Goal: Transaction & Acquisition: Purchase product/service

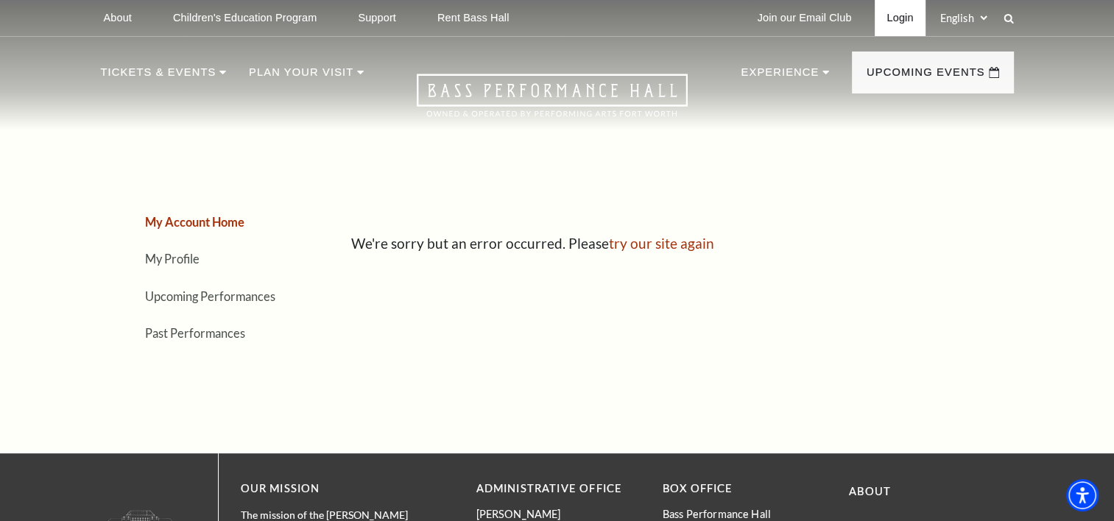
click at [897, 19] on link "Login" at bounding box center [900, 18] width 50 height 36
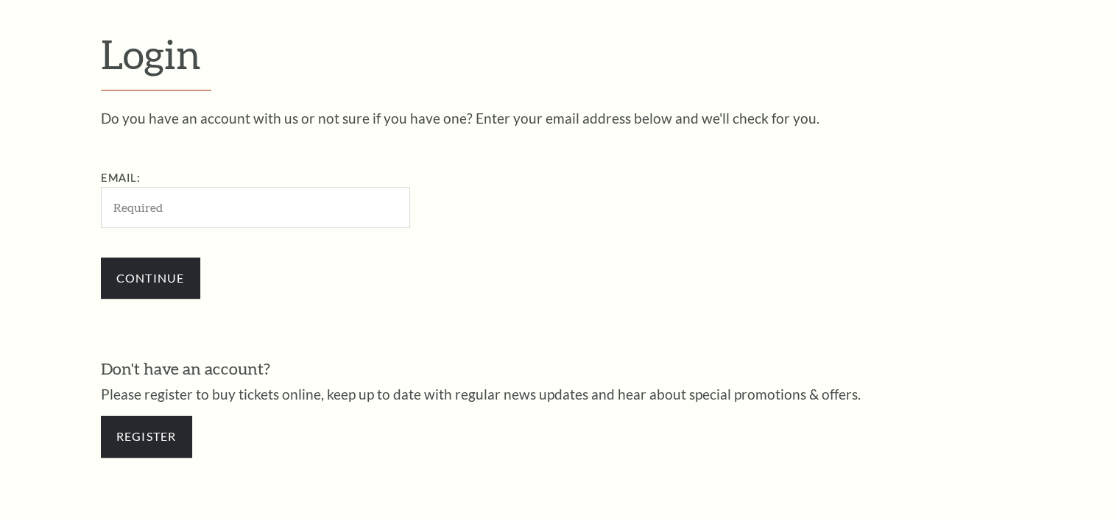
scroll to position [434, 0]
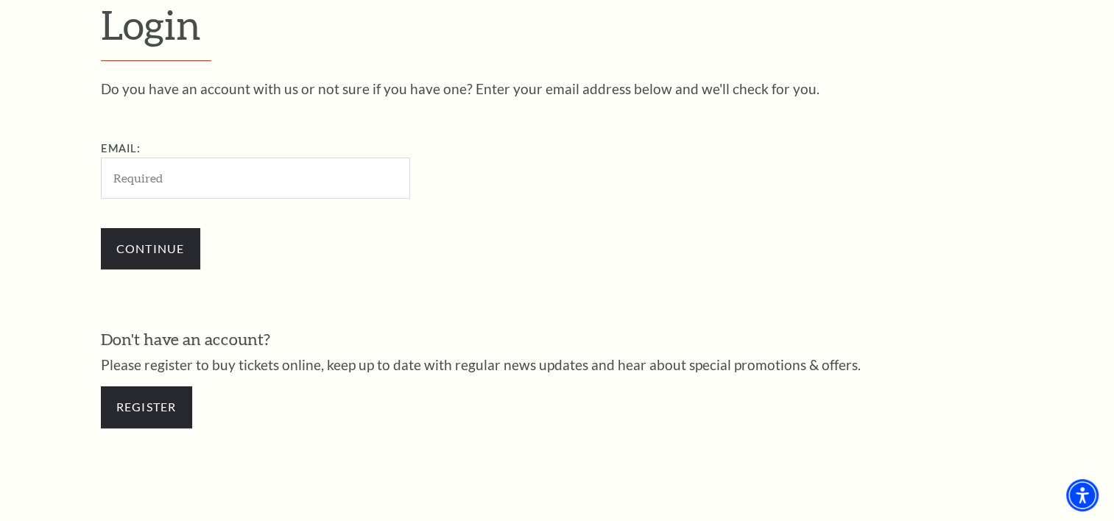
click at [328, 186] on input "Email:" at bounding box center [255, 178] width 309 height 40
type input "[EMAIL_ADDRESS][DOMAIN_NAME]"
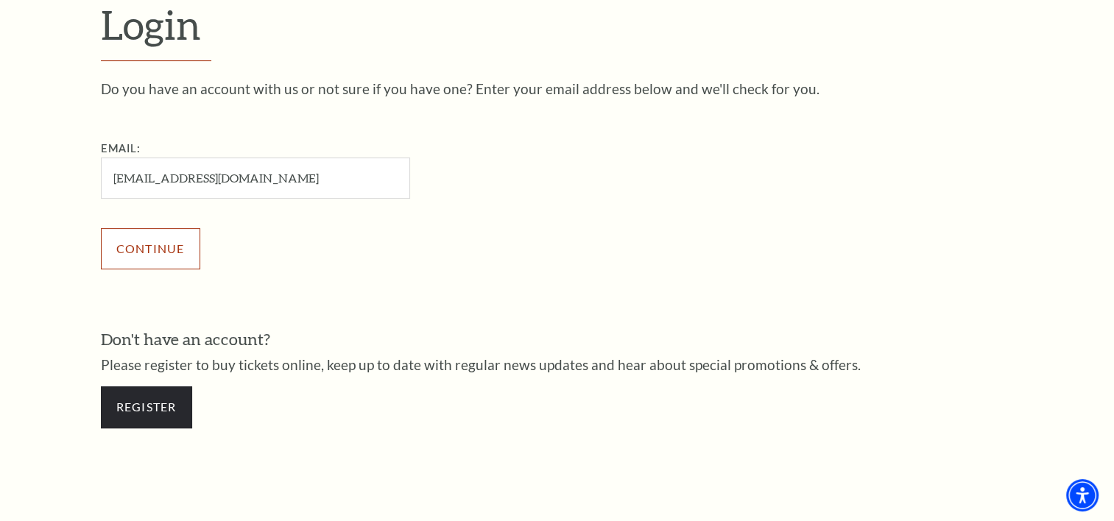
click at [180, 245] on input "Continue" at bounding box center [150, 248] width 99 height 41
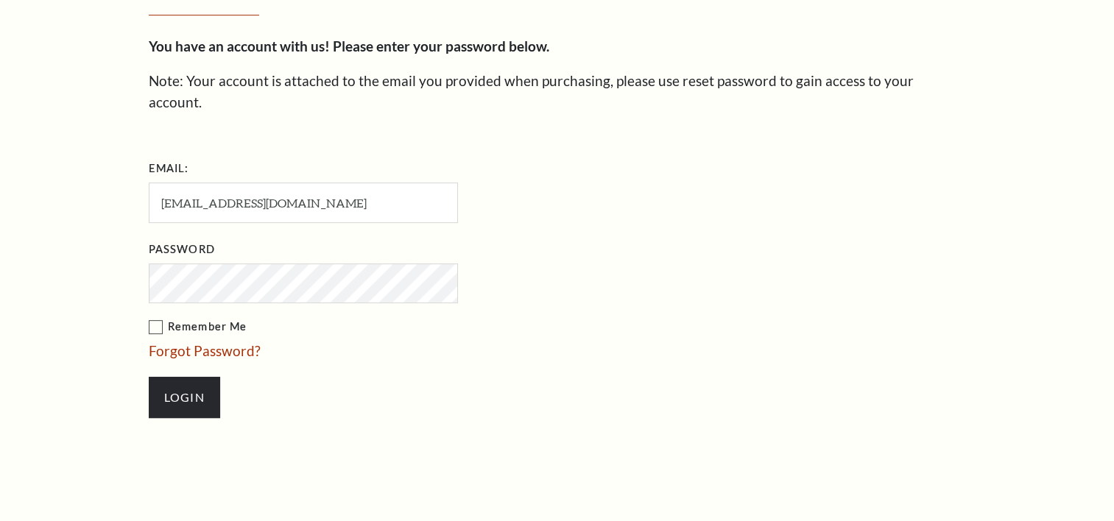
scroll to position [448, 0]
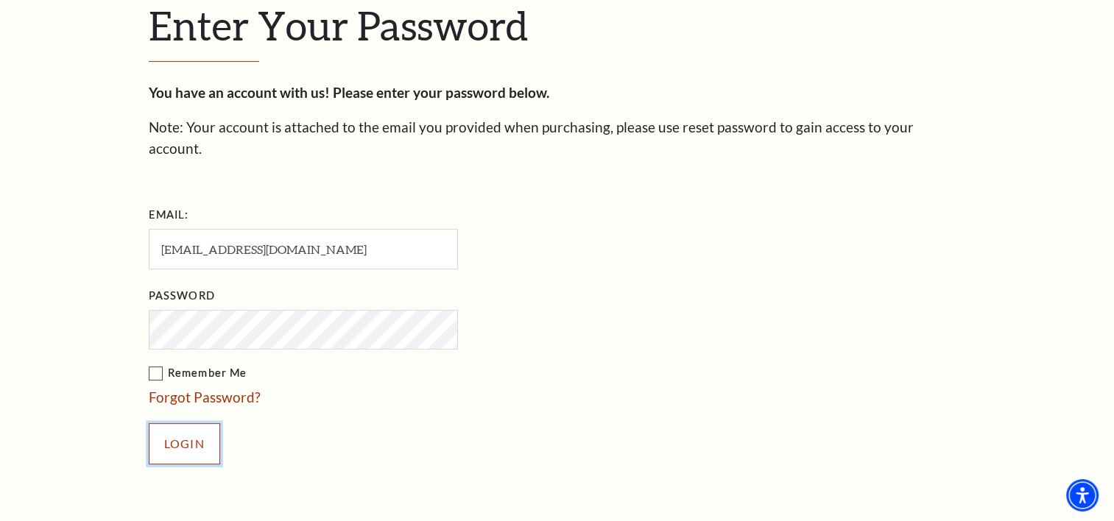
click at [186, 423] on input "Login" at bounding box center [184, 443] width 71 height 41
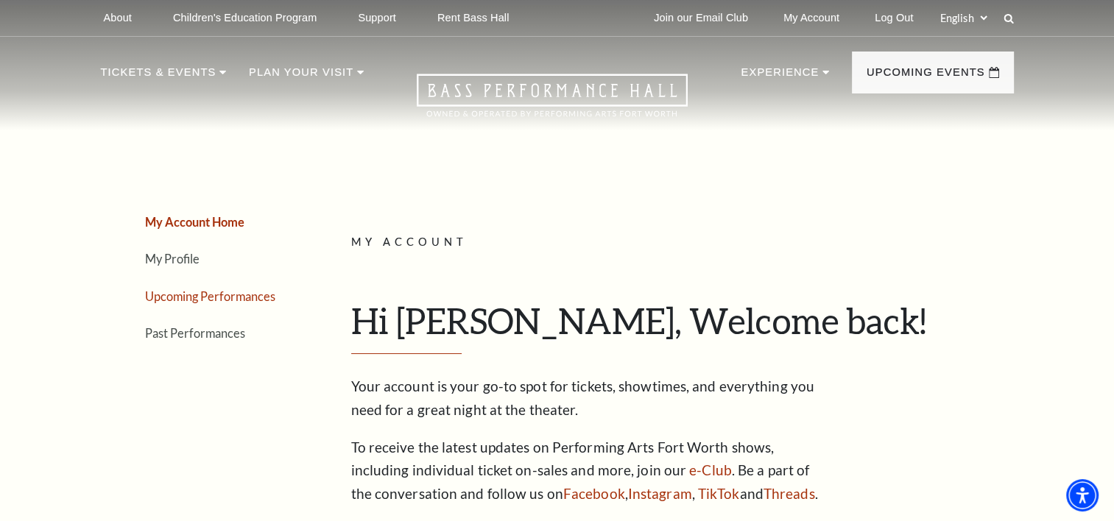
click at [224, 289] on link "Upcoming Performances" at bounding box center [210, 296] width 130 height 14
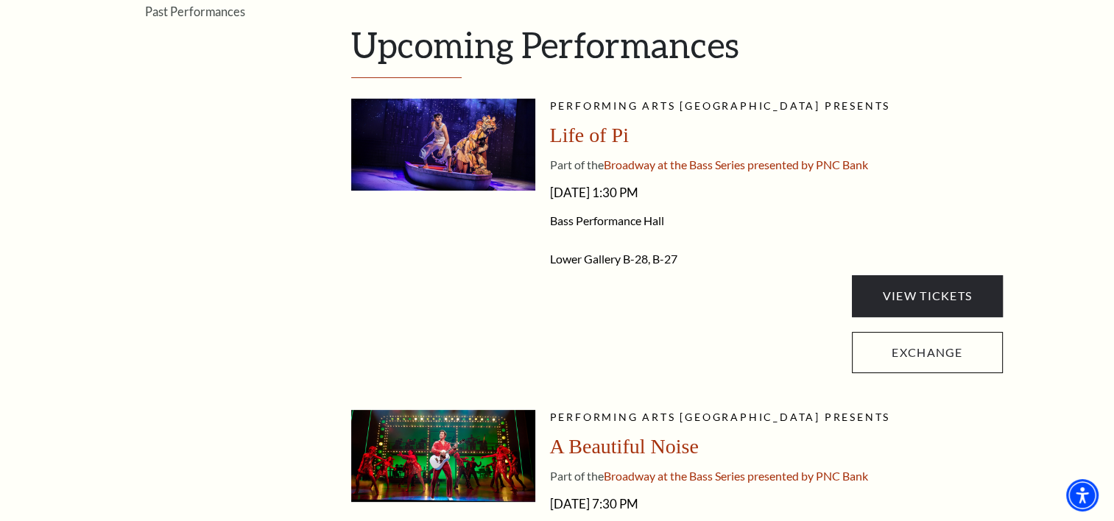
scroll to position [345, 0]
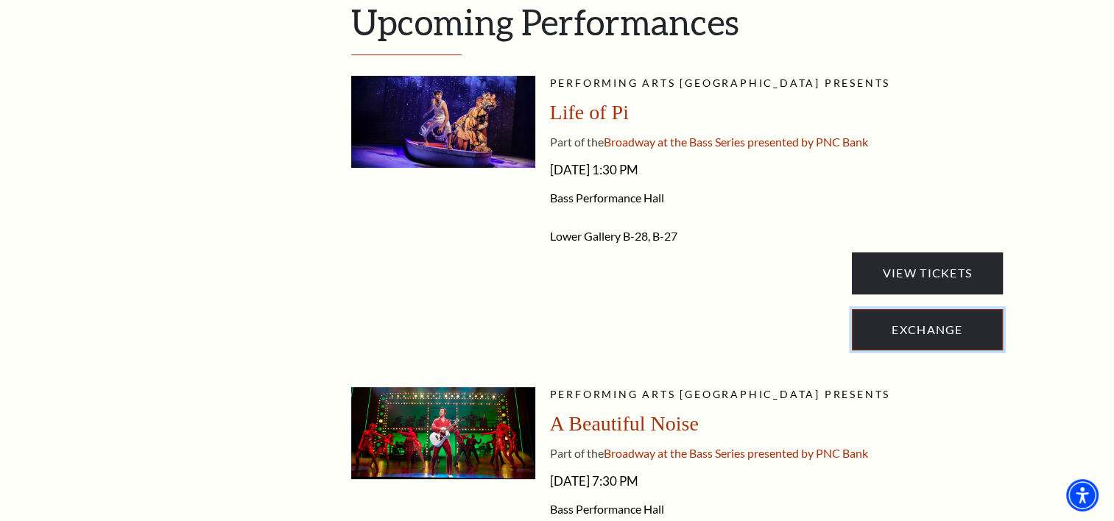
click at [909, 326] on link "Exchange" at bounding box center [927, 329] width 150 height 41
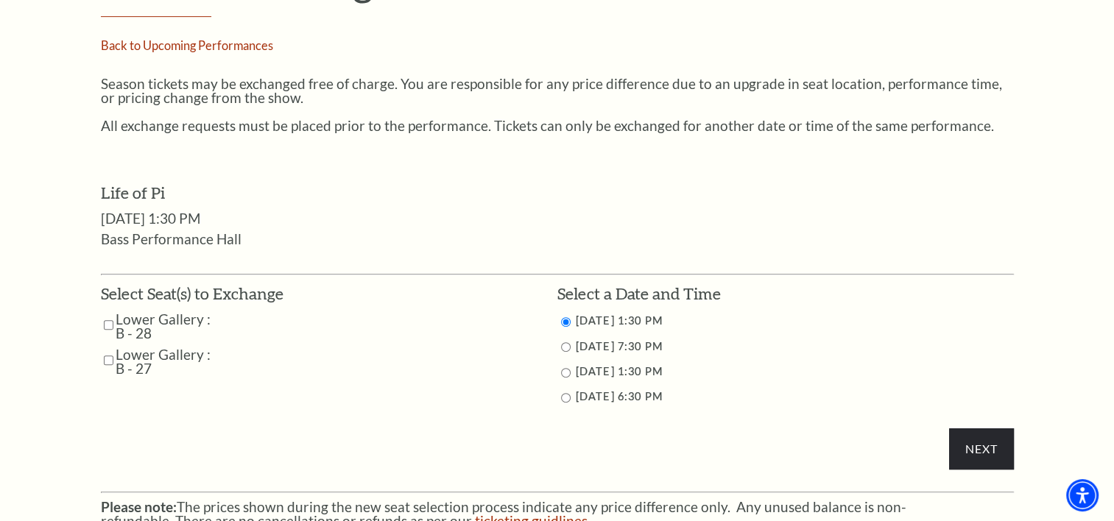
scroll to position [555, 0]
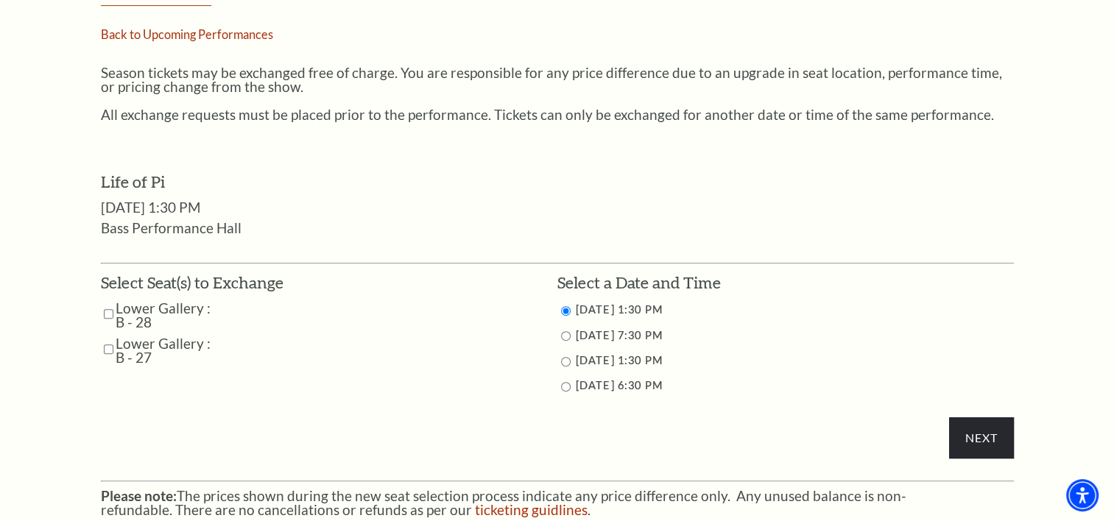
click at [112, 315] on input "Lower Gallery : B - 28" at bounding box center [109, 314] width 10 height 26
checkbox input "true"
click at [107, 336] on input "Lower Gallery : B - 27" at bounding box center [109, 349] width 10 height 26
checkbox input "true"
click at [979, 433] on input "Next" at bounding box center [981, 437] width 64 height 41
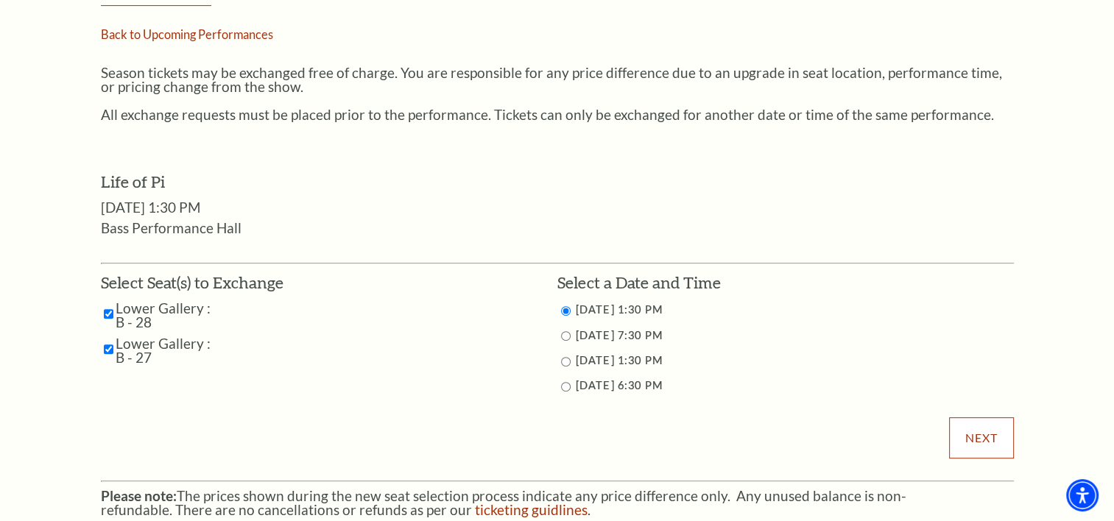
click at [978, 433] on input "Next" at bounding box center [981, 437] width 64 height 41
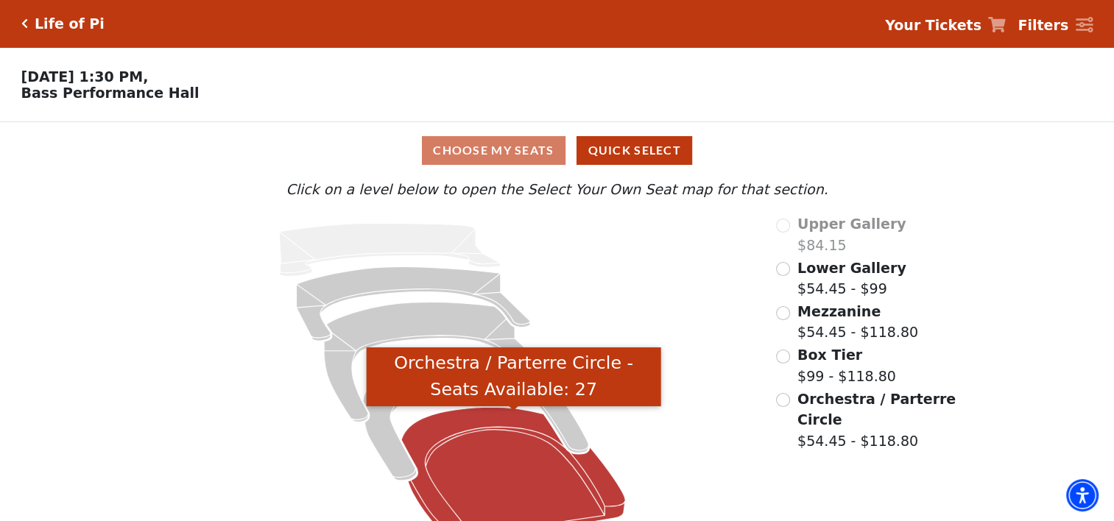
click at [494, 470] on icon "Orchestra / Parterre Circle - Seats Available: 27" at bounding box center [513, 474] width 224 height 135
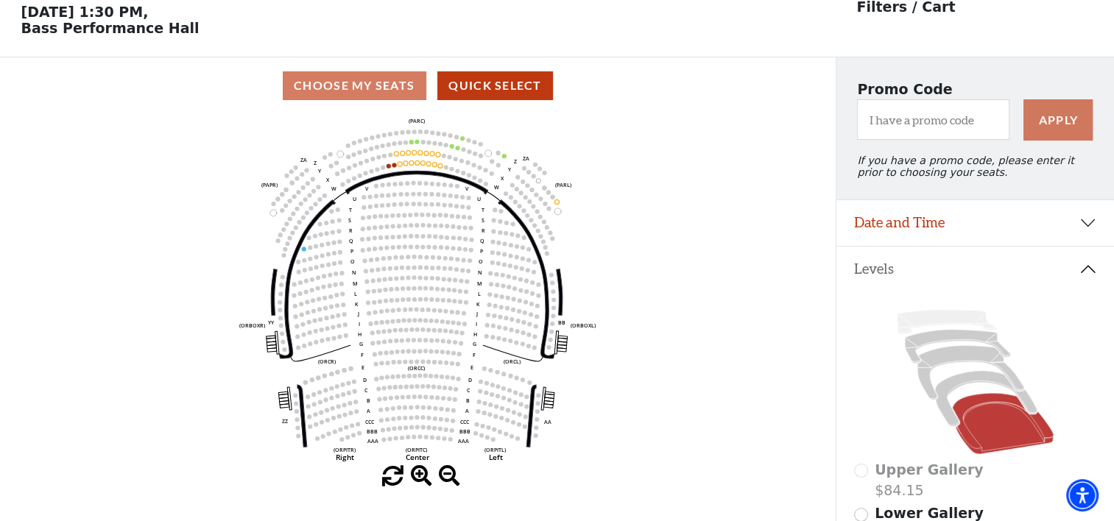
scroll to position [68, 0]
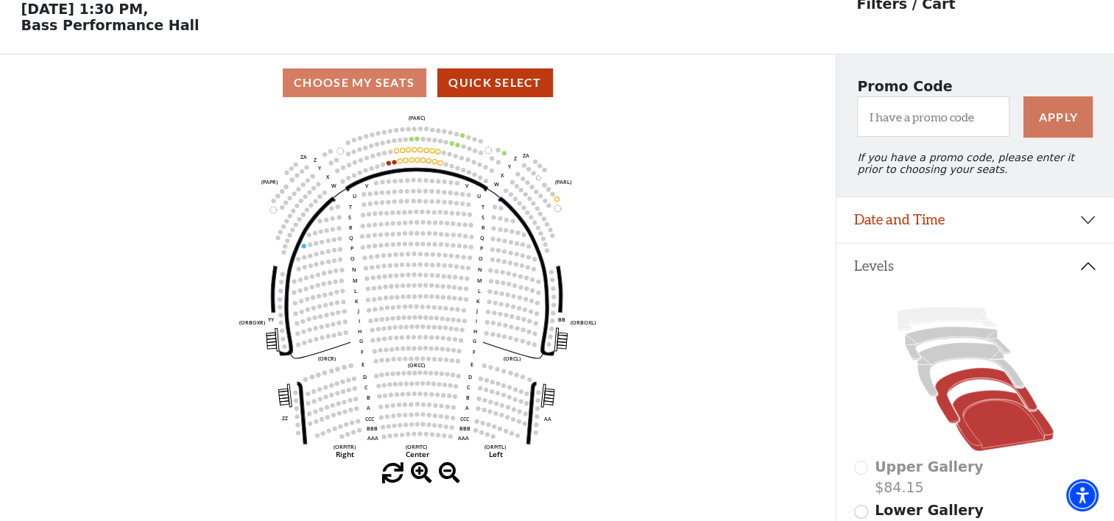
click at [969, 386] on icon at bounding box center [986, 396] width 102 height 56
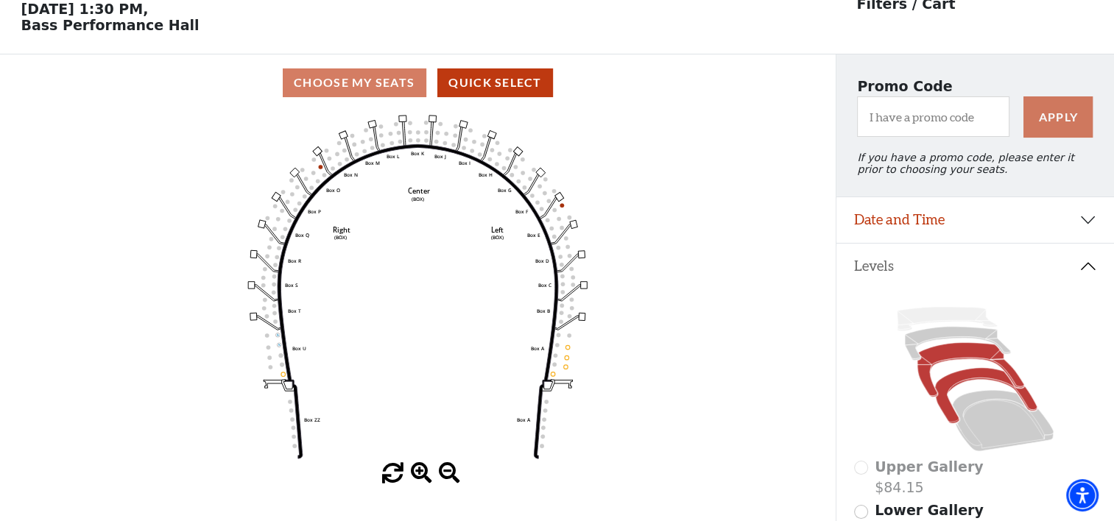
click at [962, 358] on icon at bounding box center [970, 370] width 107 height 54
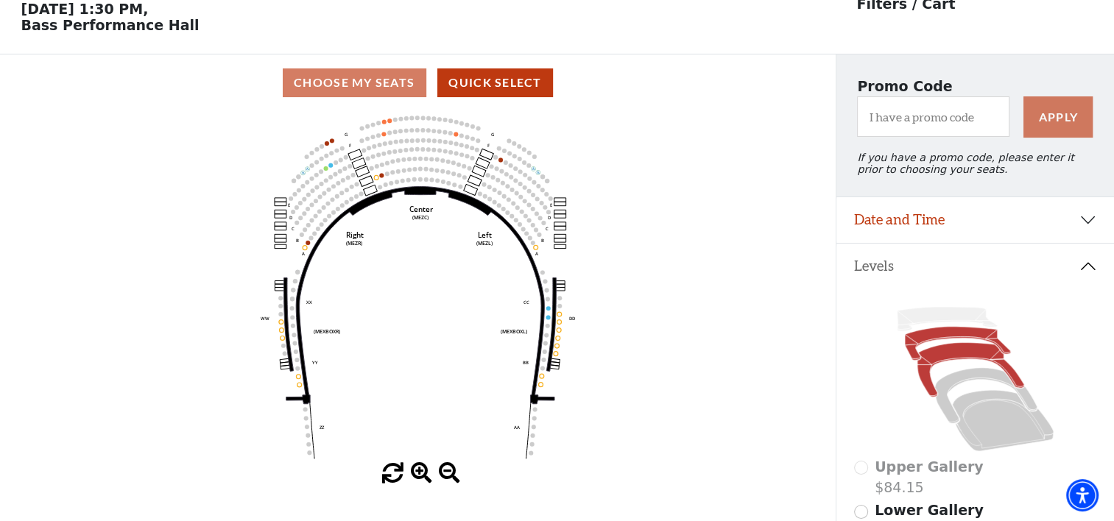
click at [947, 339] on icon at bounding box center [958, 344] width 106 height 34
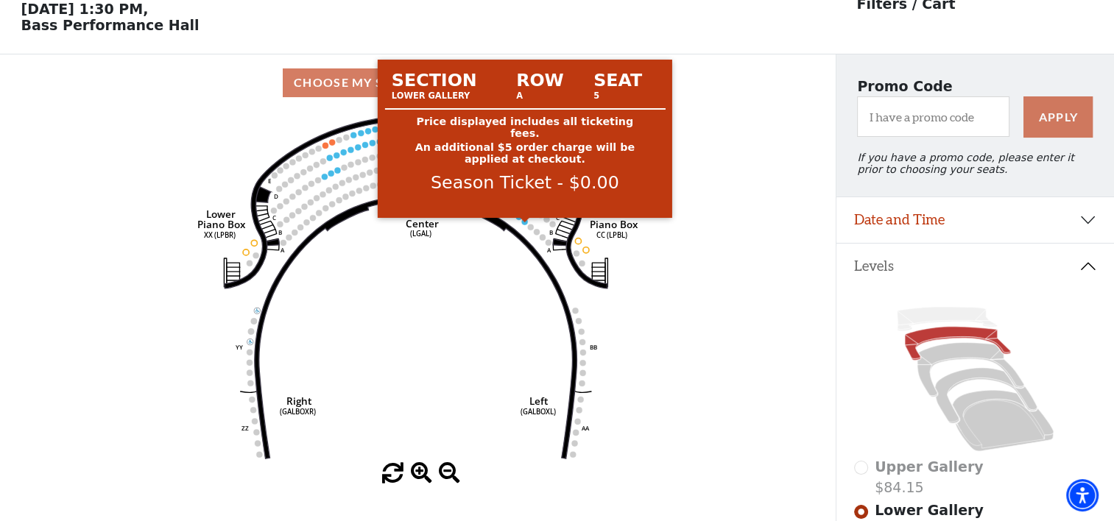
click at [526, 225] on circle at bounding box center [524, 222] width 6 height 6
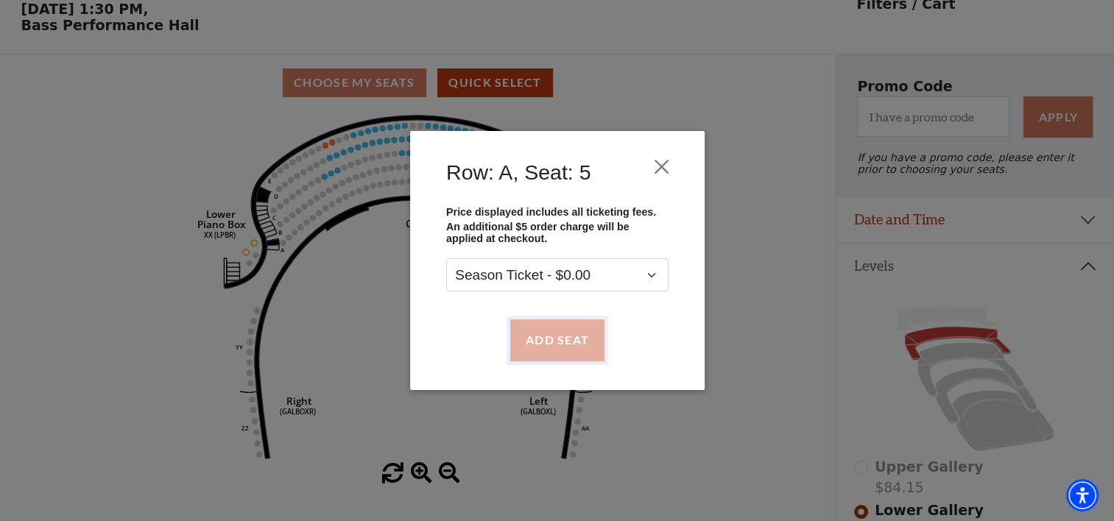
click at [540, 335] on button "Add Seat" at bounding box center [556, 340] width 94 height 41
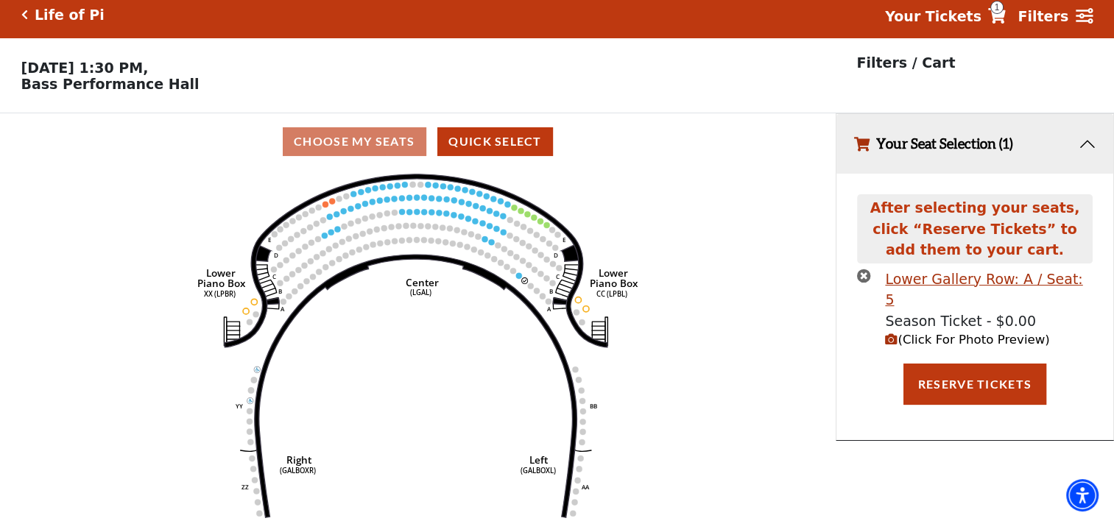
scroll to position [0, 0]
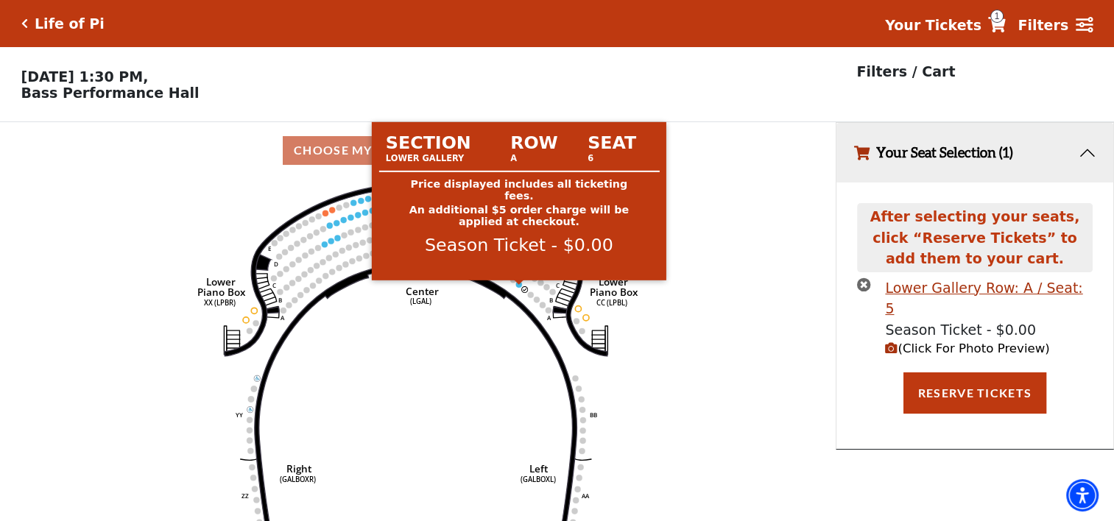
click at [518, 286] on circle at bounding box center [519, 284] width 6 height 6
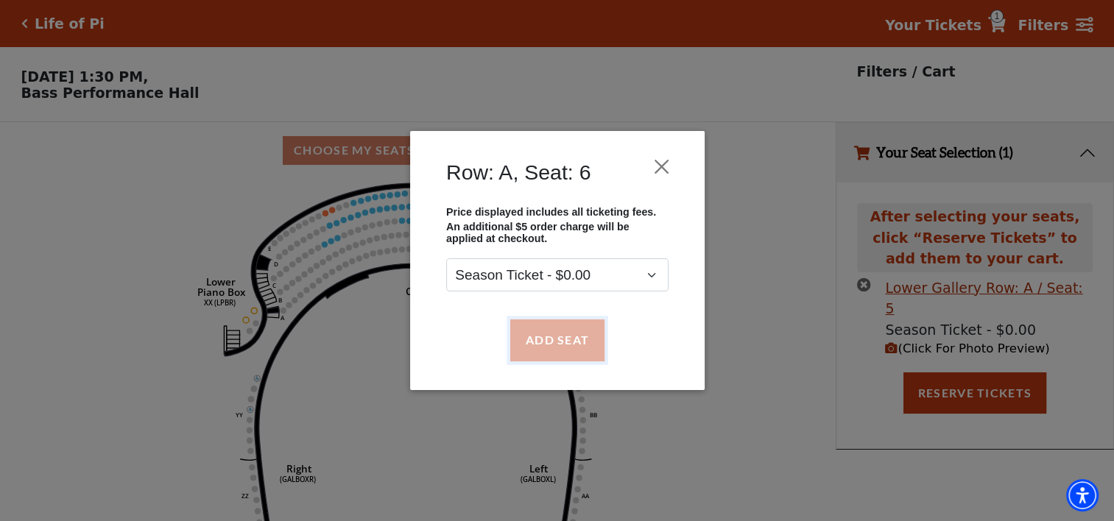
click at [539, 336] on button "Add Seat" at bounding box center [556, 340] width 94 height 41
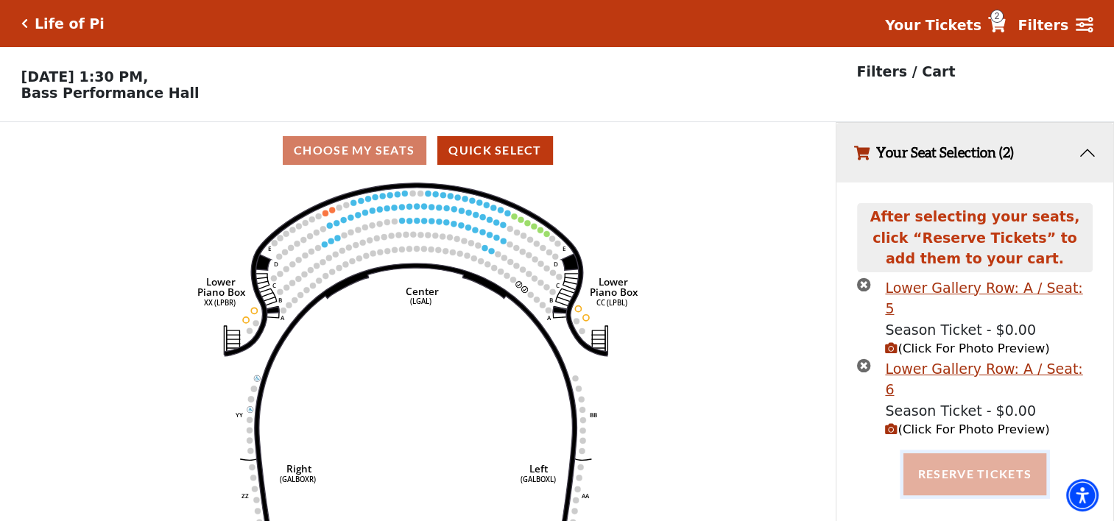
click at [957, 453] on button "Reserve Tickets" at bounding box center [974, 473] width 143 height 41
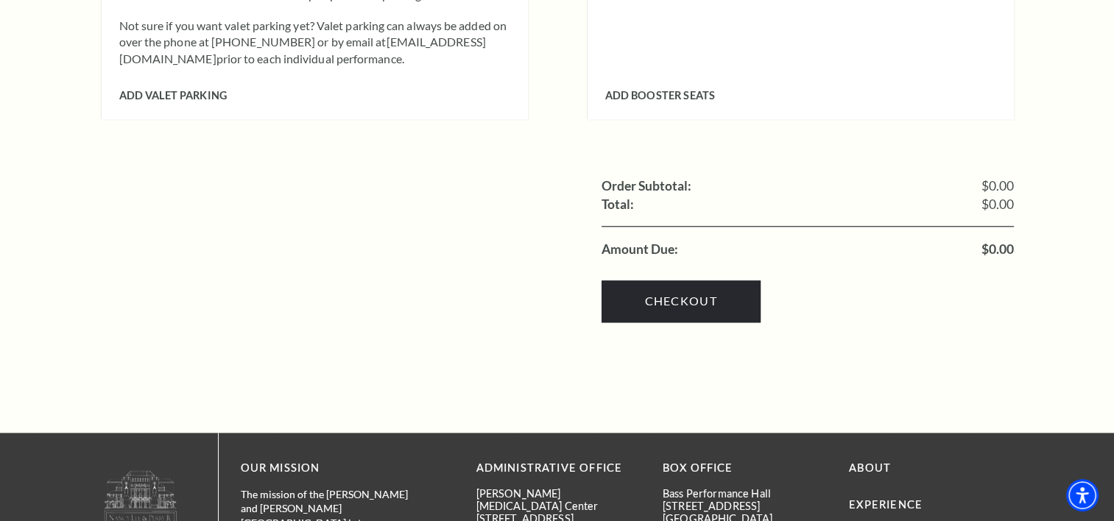
scroll to position [1704, 0]
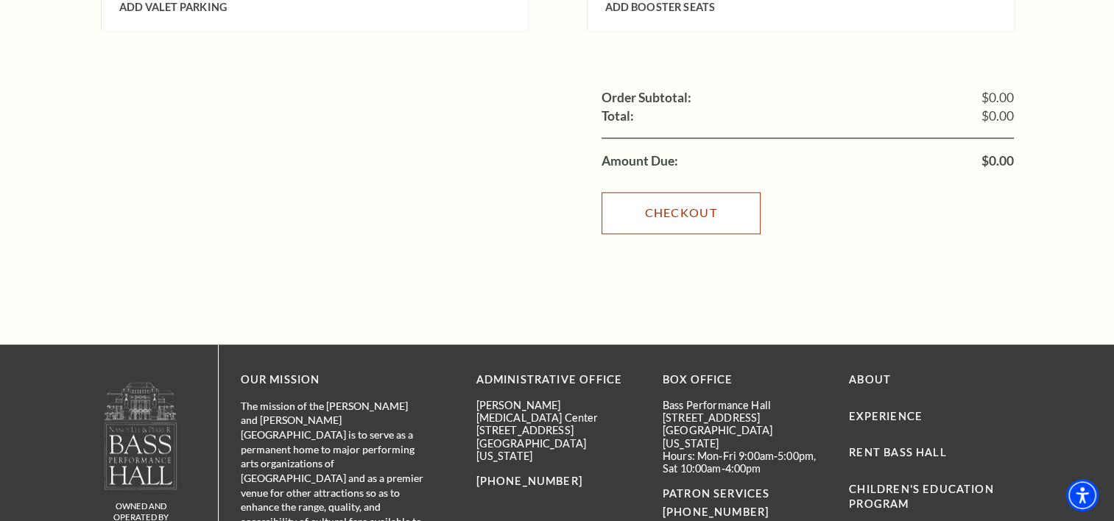
click at [701, 192] on link "Checkout" at bounding box center [680, 212] width 159 height 41
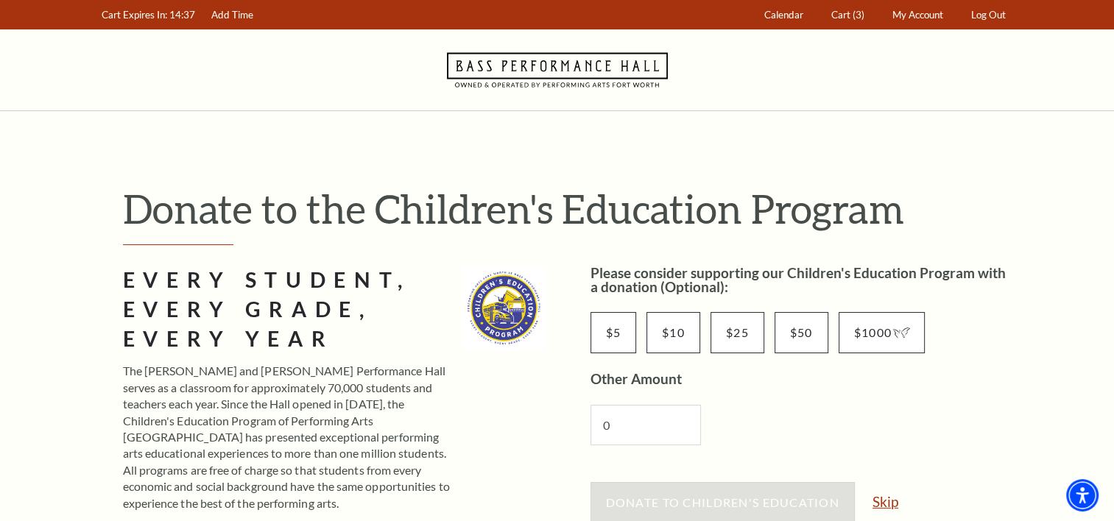
click at [889, 498] on link "Skip" at bounding box center [885, 502] width 26 height 14
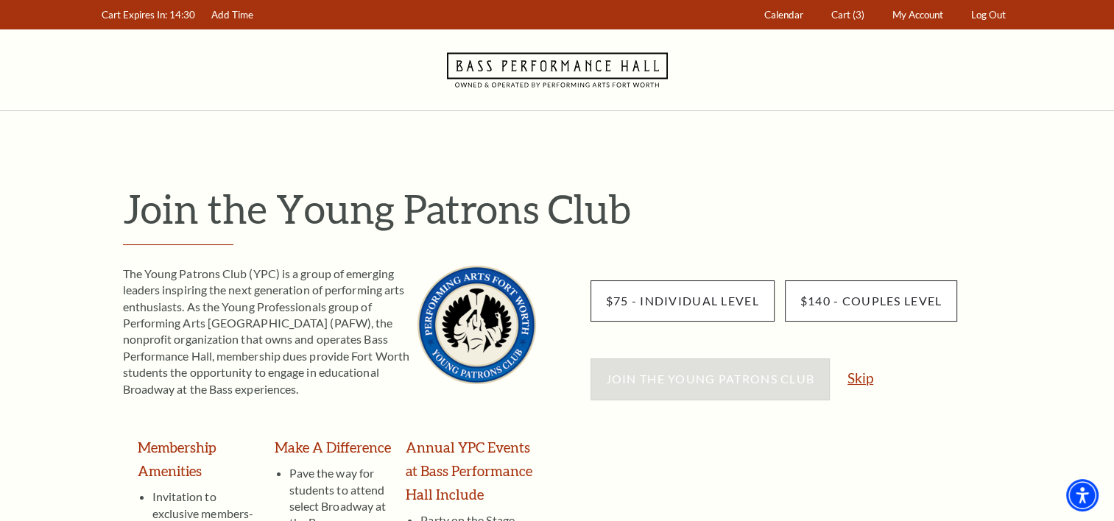
click at [863, 377] on link "Skip" at bounding box center [860, 378] width 26 height 14
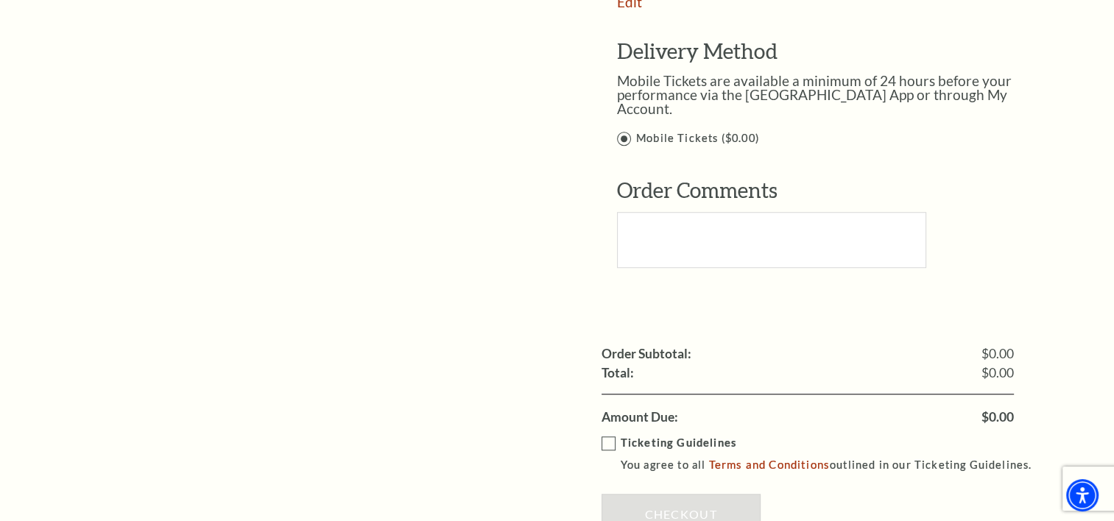
scroll to position [1210, 0]
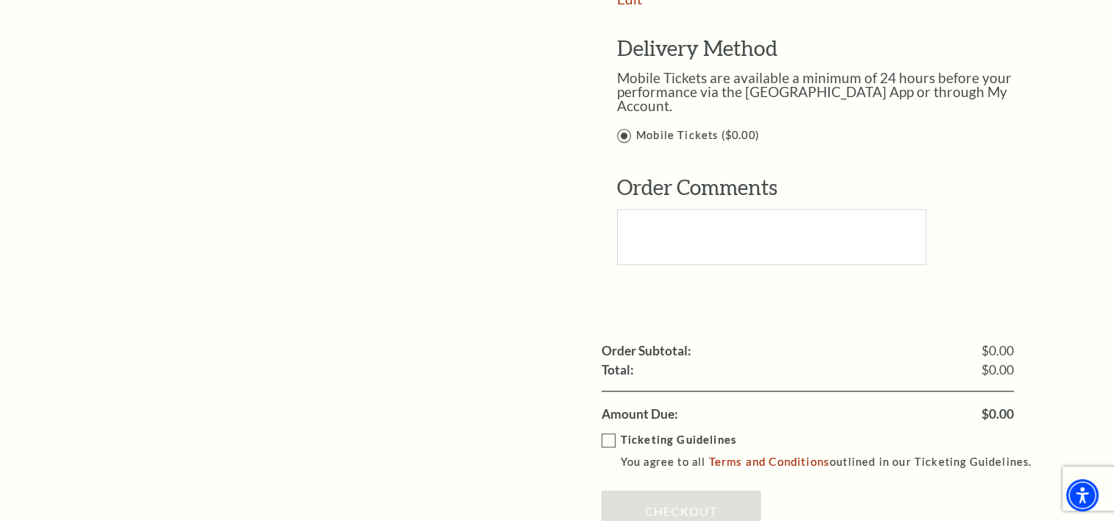
click at [606, 431] on label "Ticketing Guidelines You agree to all Terms and Conditions outlined in our Tick…" at bounding box center [823, 451] width 444 height 40
click at [0, 0] on input "Ticketing Guidelines You agree to all Terms and Conditions outlined in our Tick…" at bounding box center [0, 0] width 0 height 0
click at [648, 468] on div "Ticketing Guidelines You agree to all Terms and Conditions outlined in our Tick…" at bounding box center [807, 486] width 412 height 124
click at [654, 491] on link "Checkout" at bounding box center [680, 511] width 159 height 41
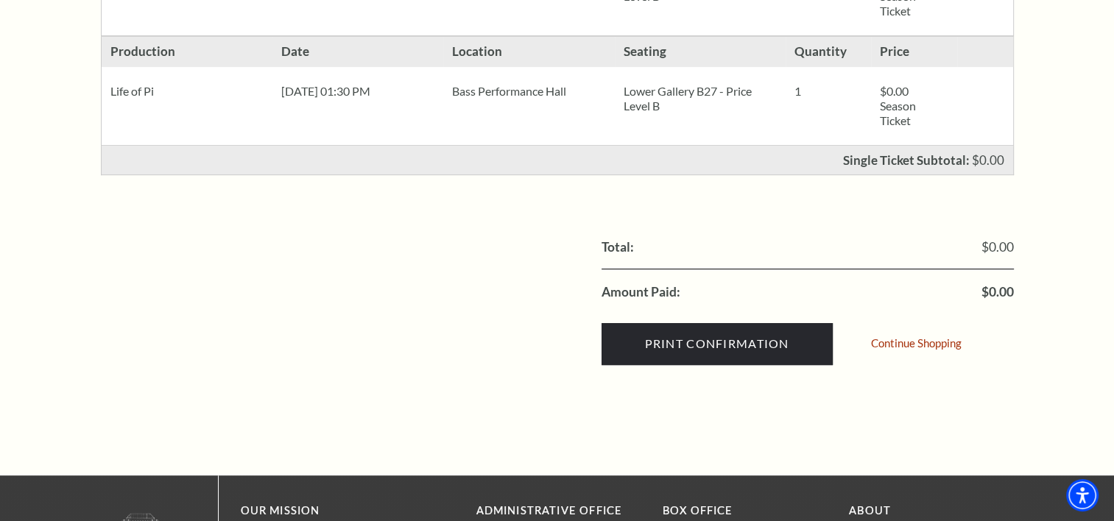
scroll to position [635, 0]
